Goal: Find specific page/section: Find specific page/section

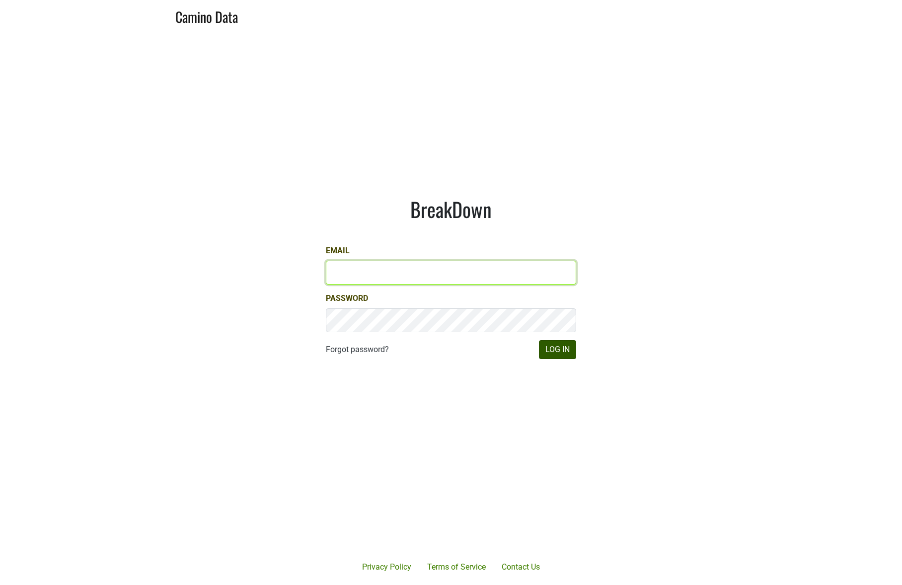
type input "[EMAIL_ADDRESS][DOMAIN_NAME]"
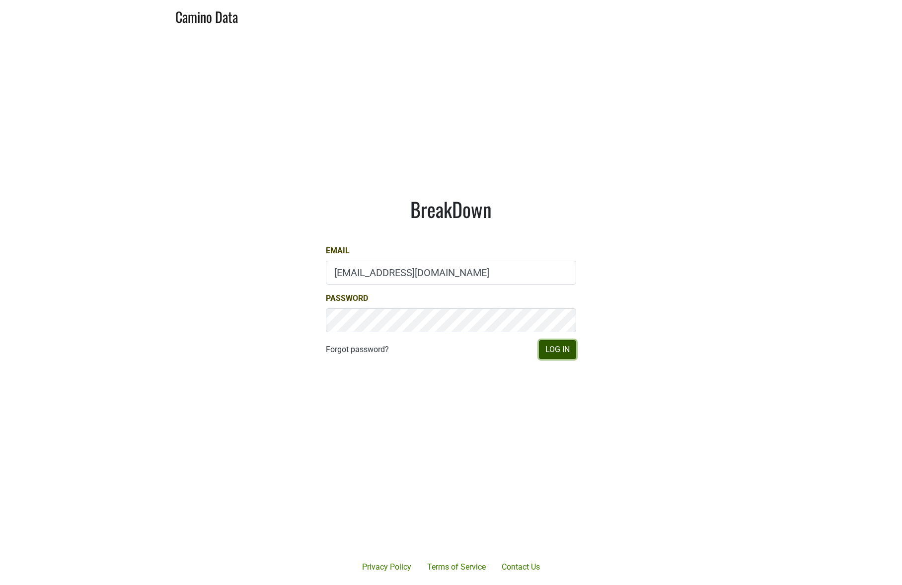
click at [555, 350] on button "Log In" at bounding box center [557, 349] width 37 height 19
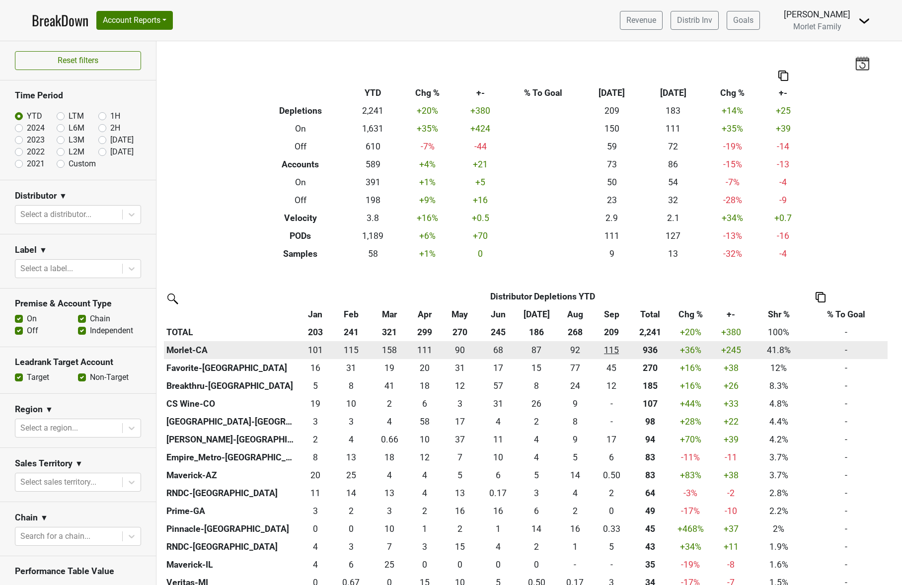
click at [611, 344] on div "115.333 115" at bounding box center [611, 350] width 29 height 13
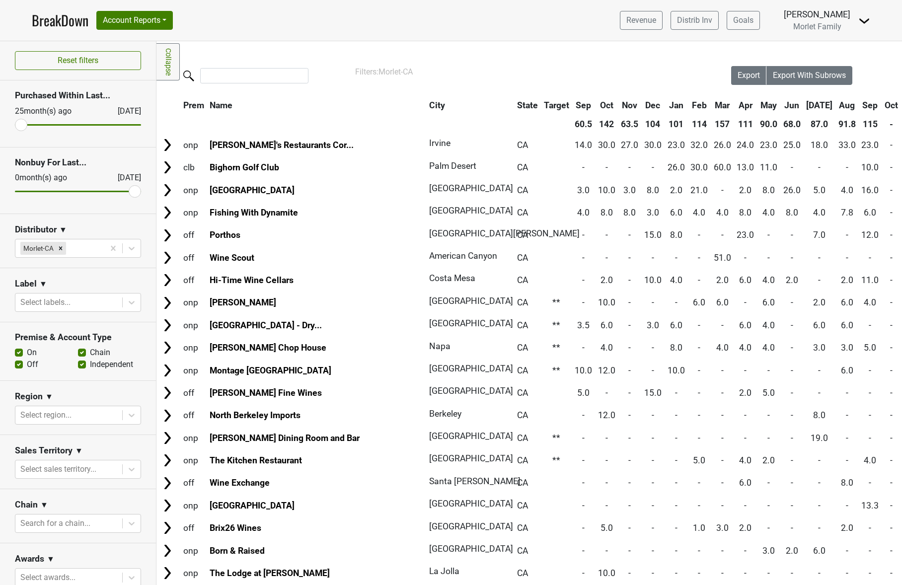
click at [331, 32] on nav "BreakDown Account Reports SuperRanker Map Award Progress Chain Compliance CRM N…" at bounding box center [451, 20] width 854 height 41
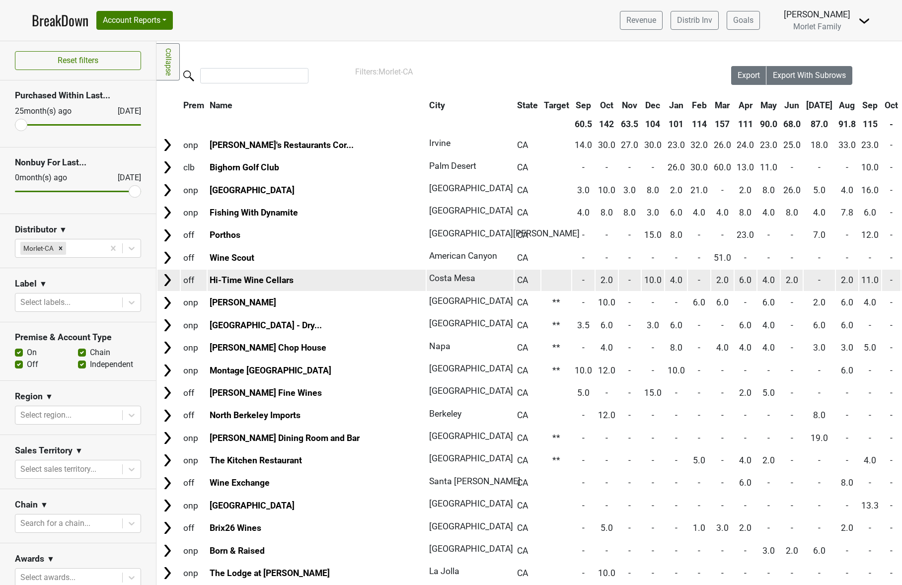
click at [168, 277] on img at bounding box center [167, 280] width 15 height 15
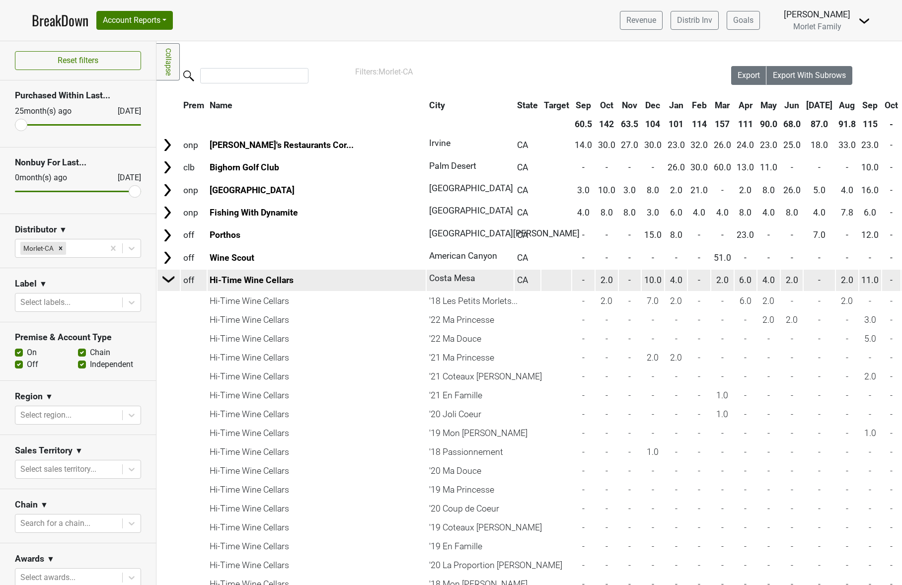
click at [163, 279] on img at bounding box center [168, 279] width 15 height 15
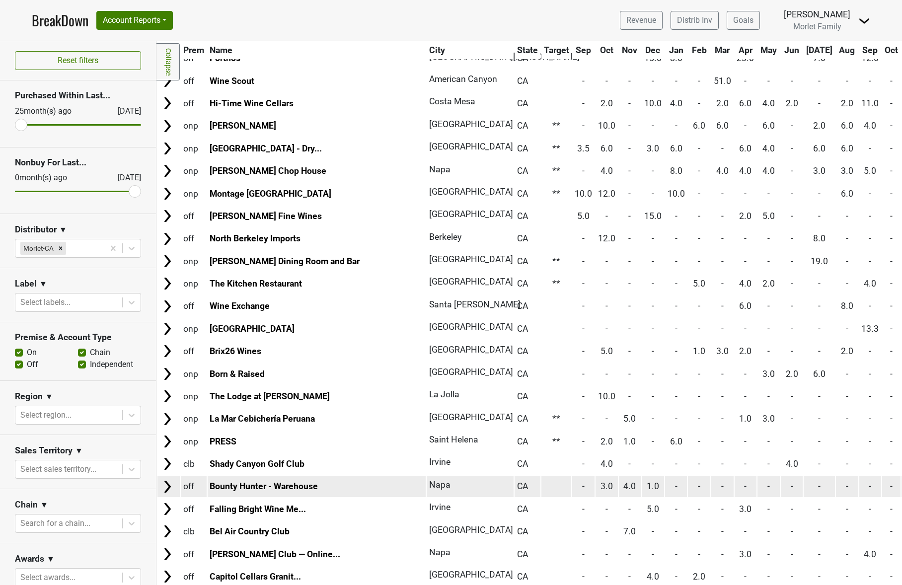
scroll to position [199, 0]
